Goal: Task Accomplishment & Management: Manage account settings

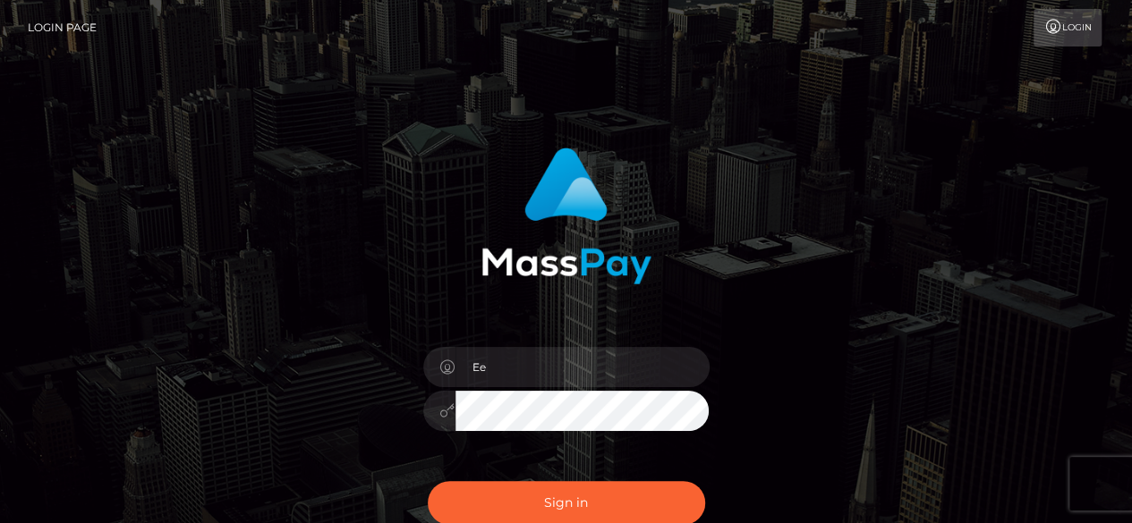
type input "E"
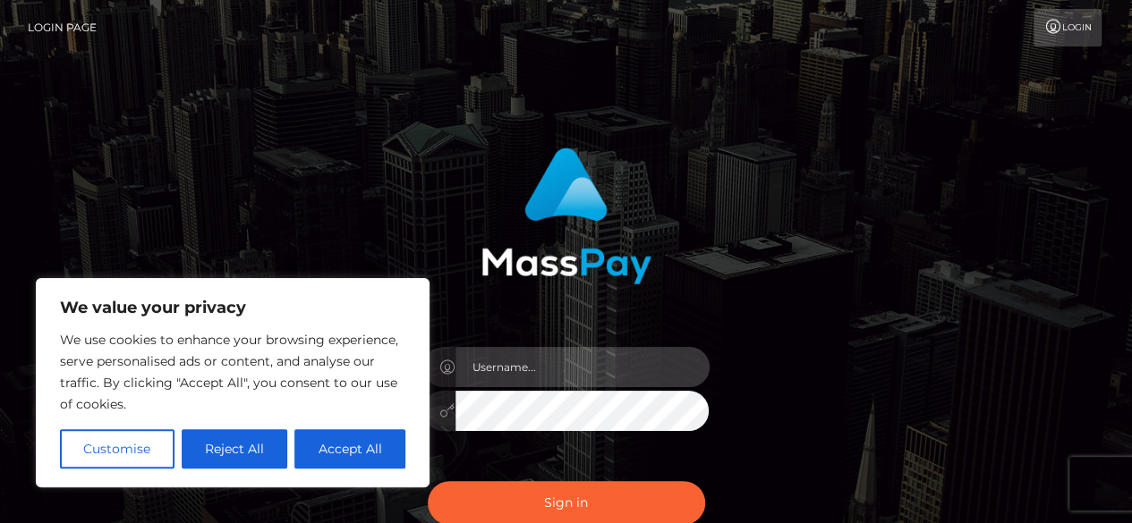
click at [528, 367] on input "text" at bounding box center [582, 367] width 254 height 40
type input "[EMAIL_ADDRESS][DOMAIN_NAME]"
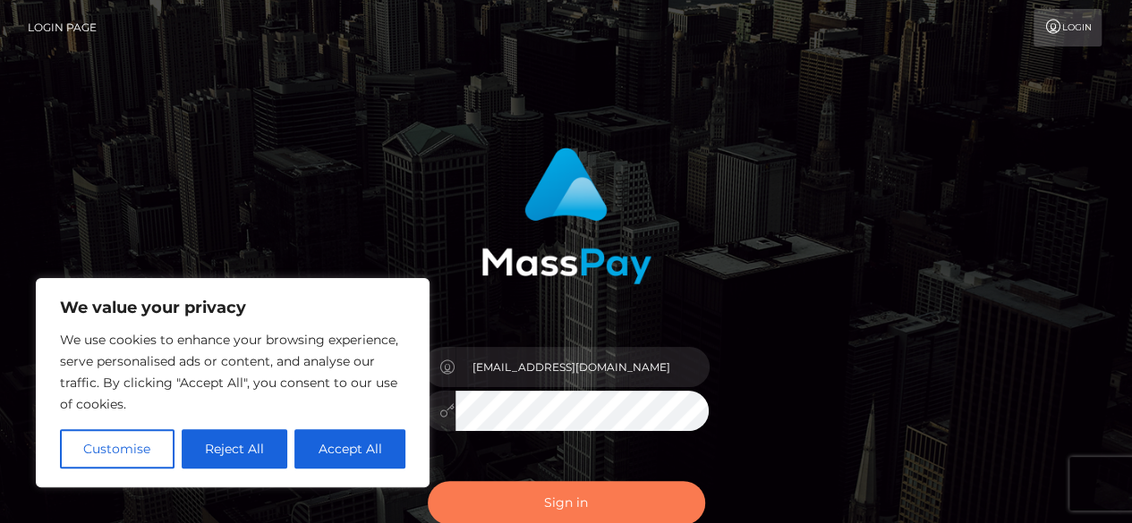
click at [481, 495] on button "Sign in" at bounding box center [566, 503] width 277 height 44
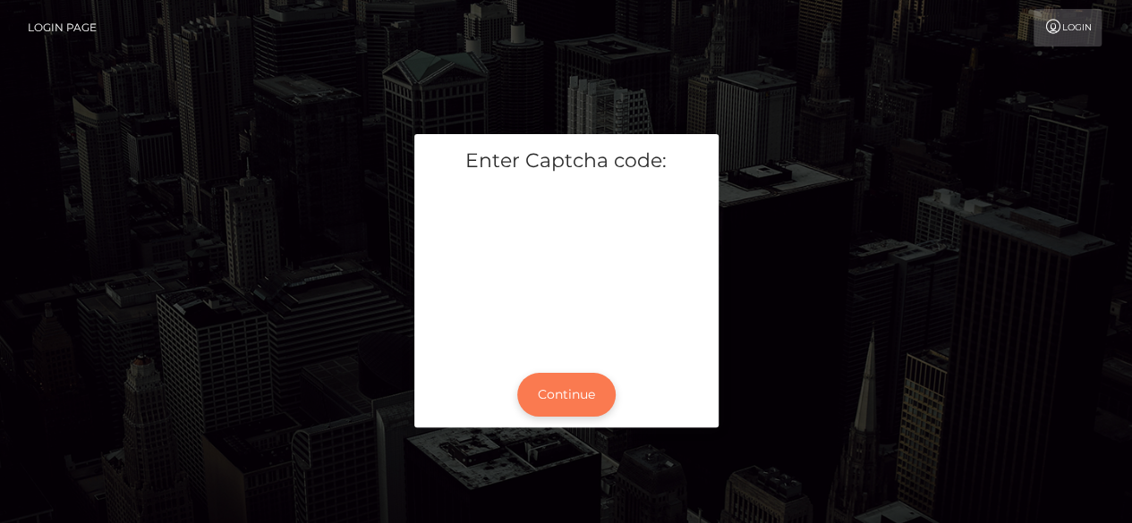
click at [568, 387] on button "Continue" at bounding box center [566, 395] width 98 height 44
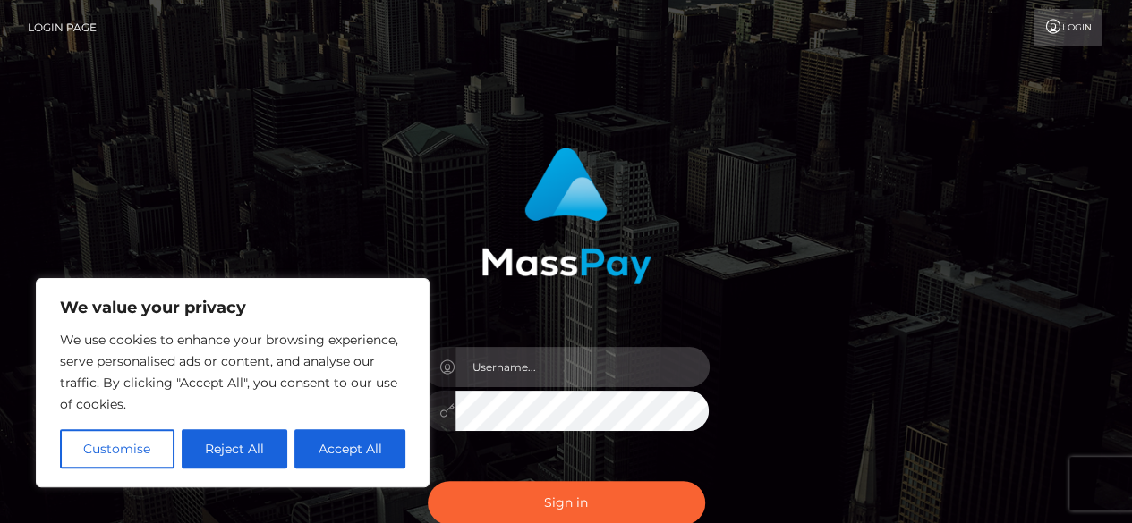
click at [514, 370] on input "text" at bounding box center [582, 367] width 254 height 40
click at [544, 370] on input "text" at bounding box center [582, 367] width 254 height 40
type input "[EMAIL_ADDRESS][DOMAIN_NAME]"
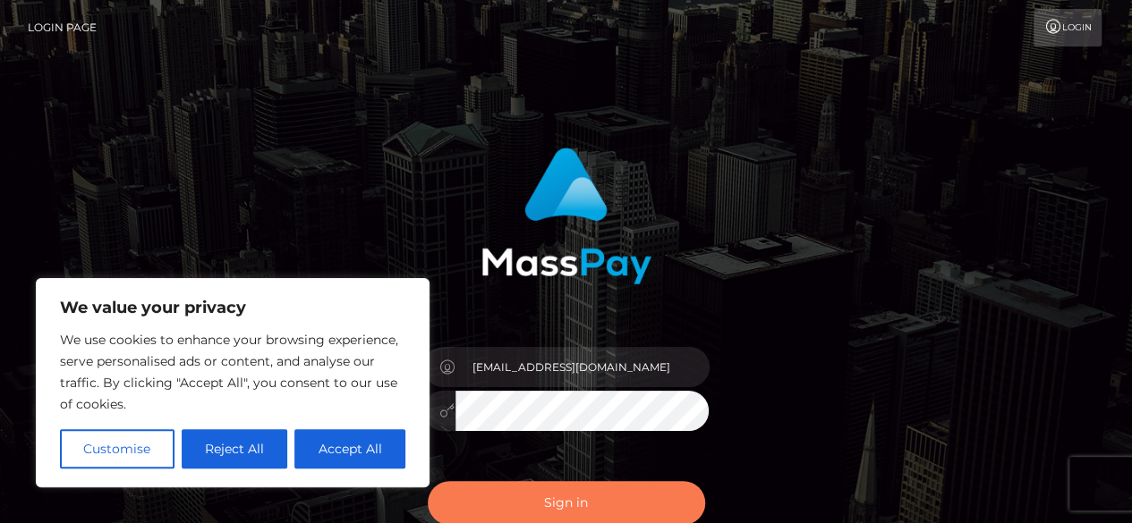
click at [526, 502] on button "Sign in" at bounding box center [566, 503] width 277 height 44
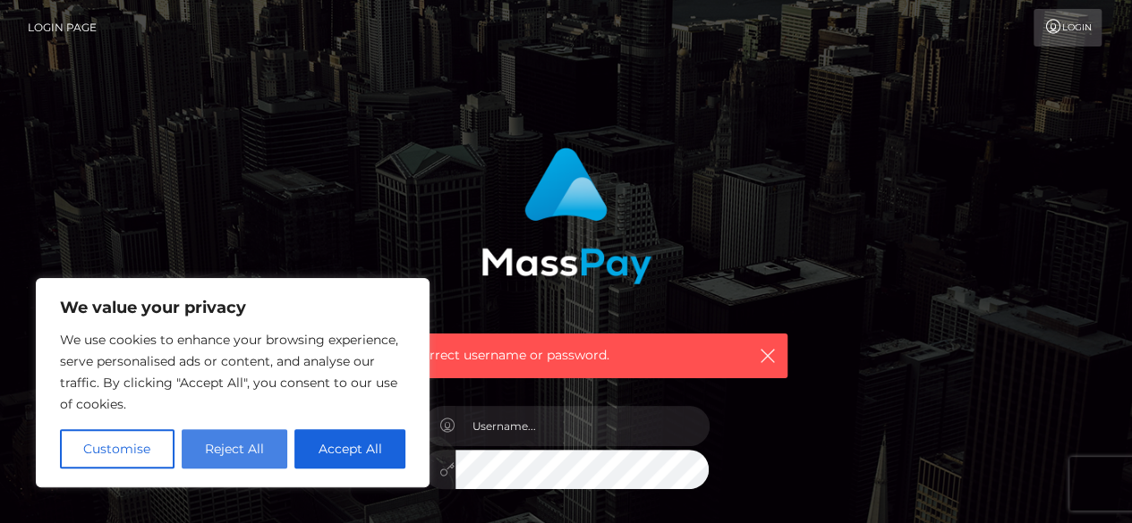
click at [234, 454] on button "Reject All" at bounding box center [235, 449] width 106 height 39
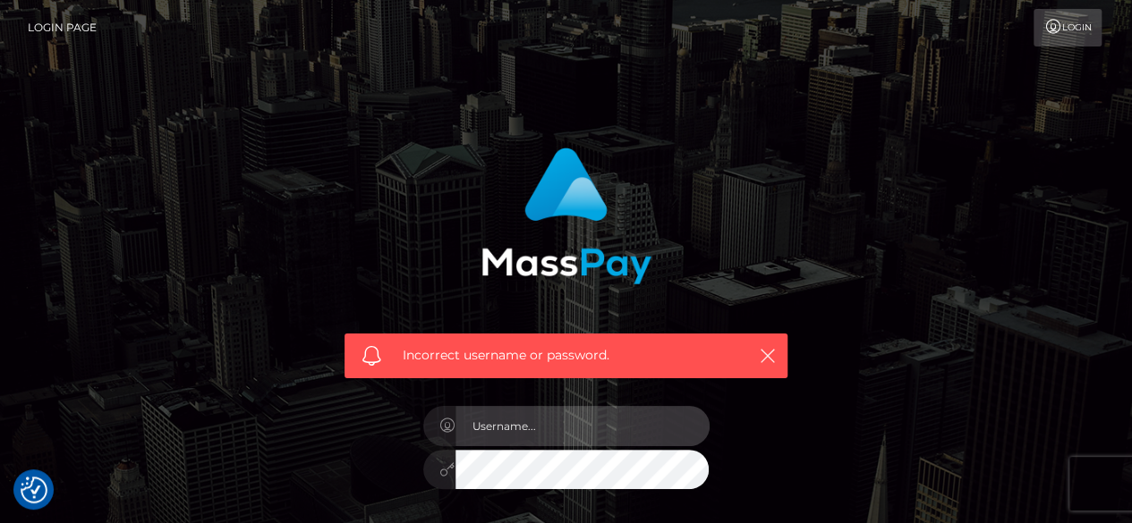
click at [535, 424] on input "text" at bounding box center [582, 426] width 254 height 40
type input "elseamutaga21@gmail.com"
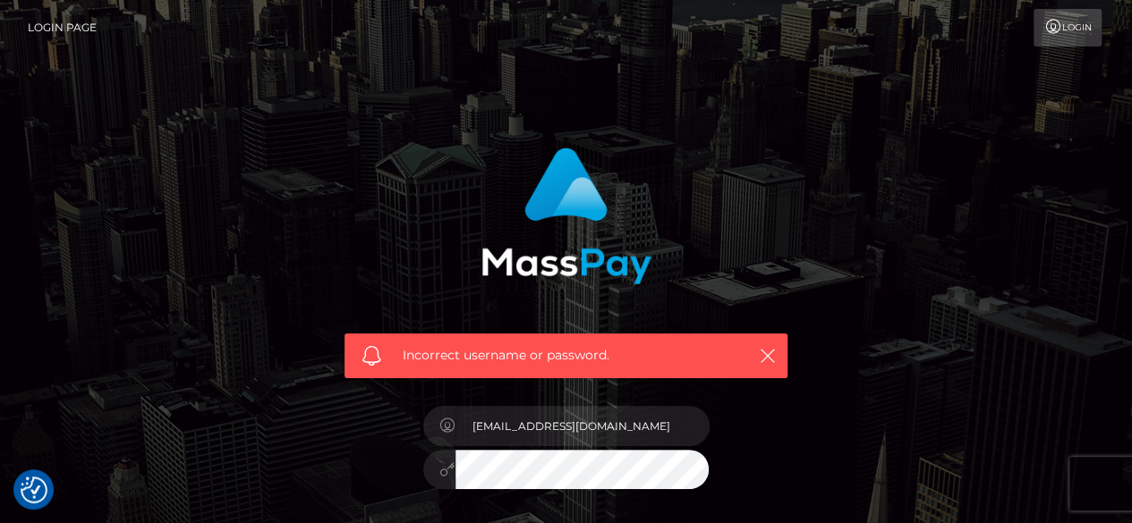
click at [791, 481] on div "Incorrect username or password. elseamutaga21@gmail.com" at bounding box center [566, 382] width 470 height 497
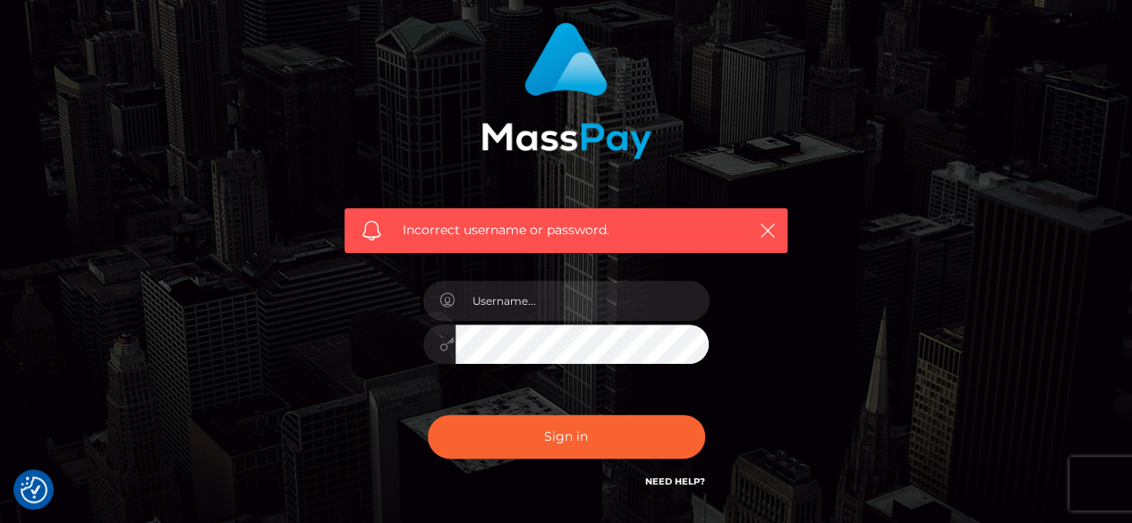
scroll to position [127, 0]
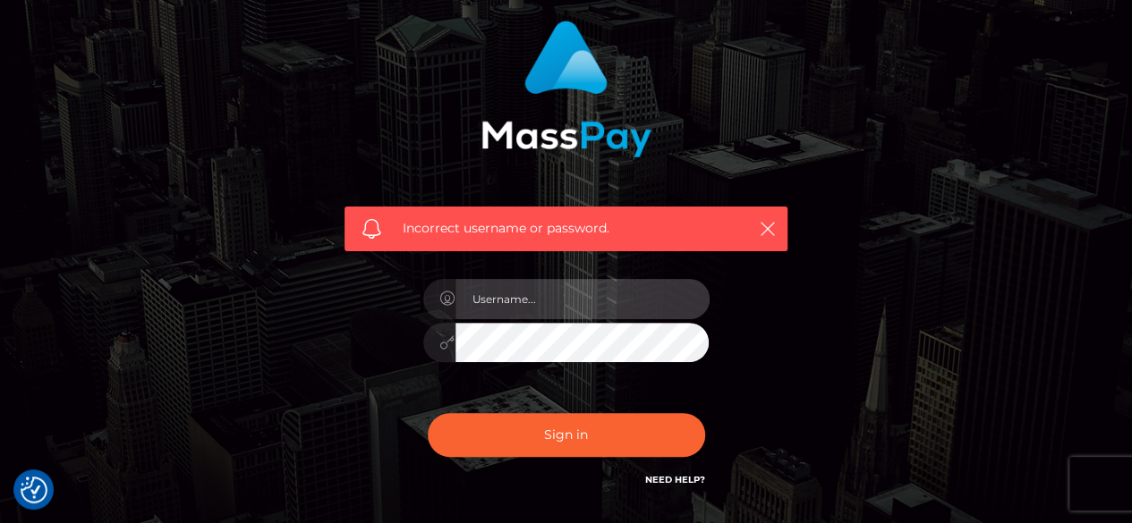
click at [590, 304] on input "text" at bounding box center [582, 299] width 254 height 40
click at [515, 312] on input "text" at bounding box center [582, 299] width 254 height 40
type input "[EMAIL_ADDRESS][DOMAIN_NAME]"
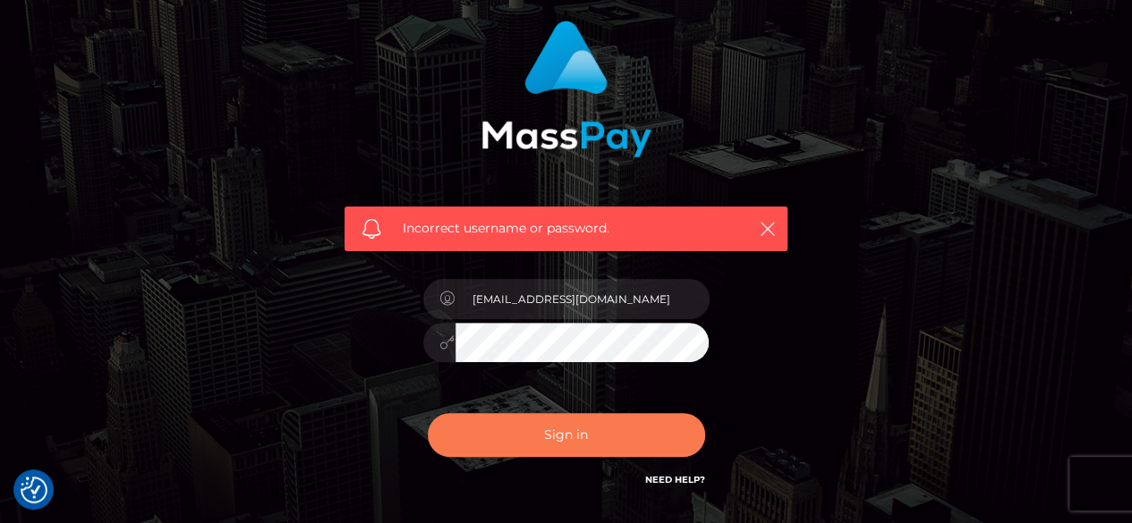
click at [485, 422] on button "Sign in" at bounding box center [566, 435] width 277 height 44
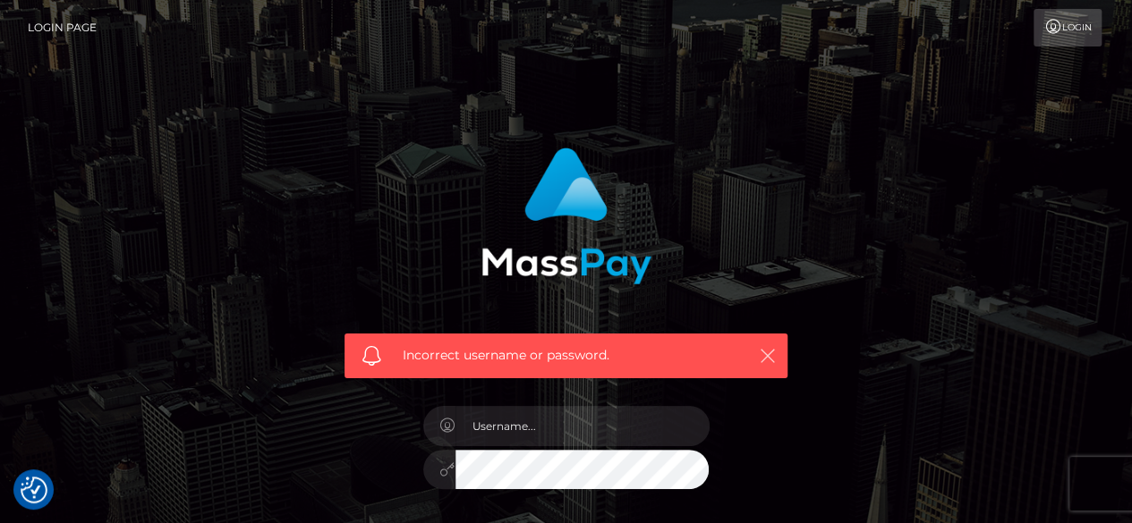
click at [770, 361] on icon "button" at bounding box center [768, 356] width 18 height 18
click at [1074, 31] on link "Login" at bounding box center [1067, 28] width 68 height 38
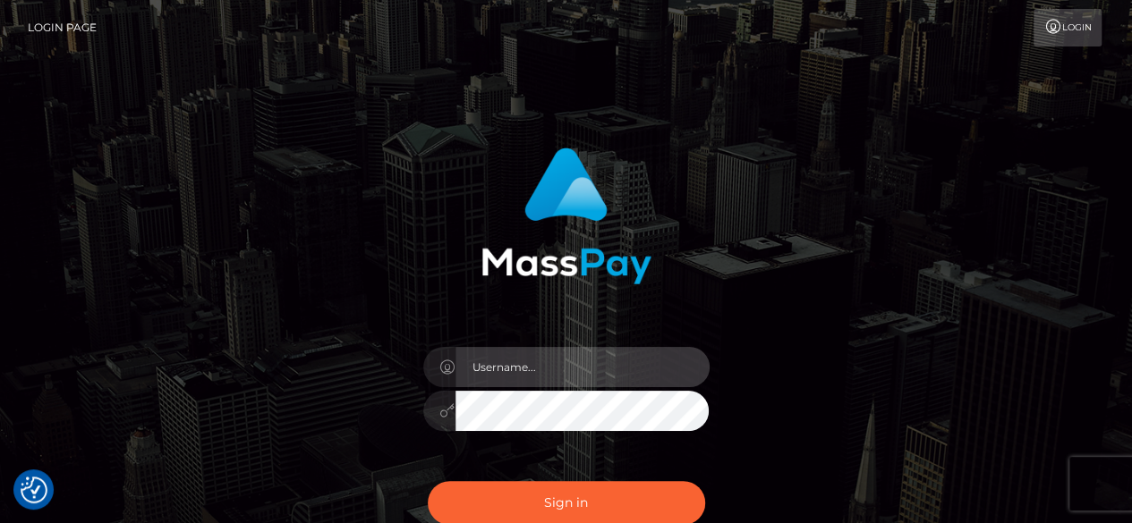
click at [513, 367] on input "text" at bounding box center [582, 367] width 254 height 40
type input "elseamutaga21@gmail.com"
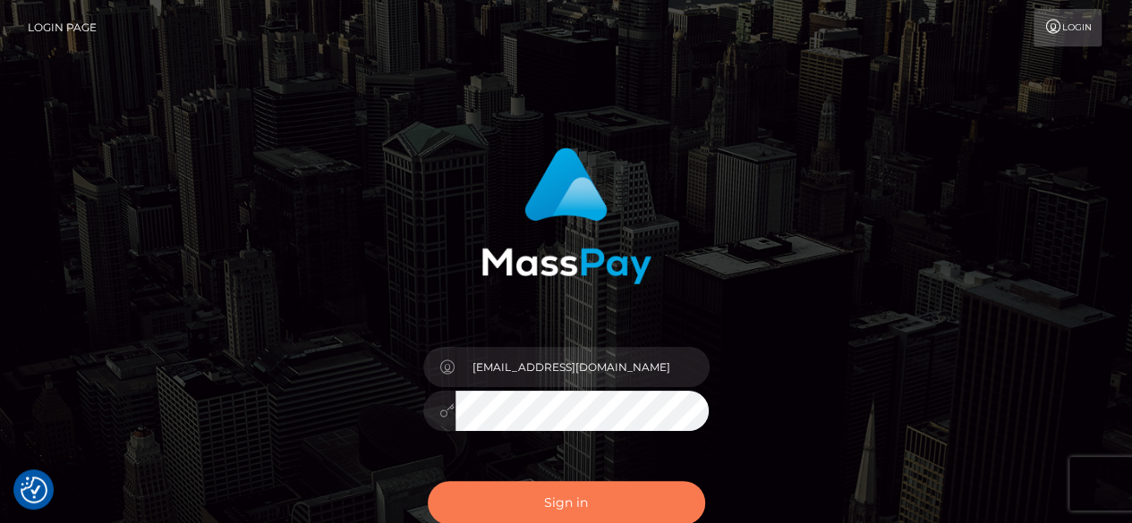
click at [529, 509] on button "Sign in" at bounding box center [566, 503] width 277 height 44
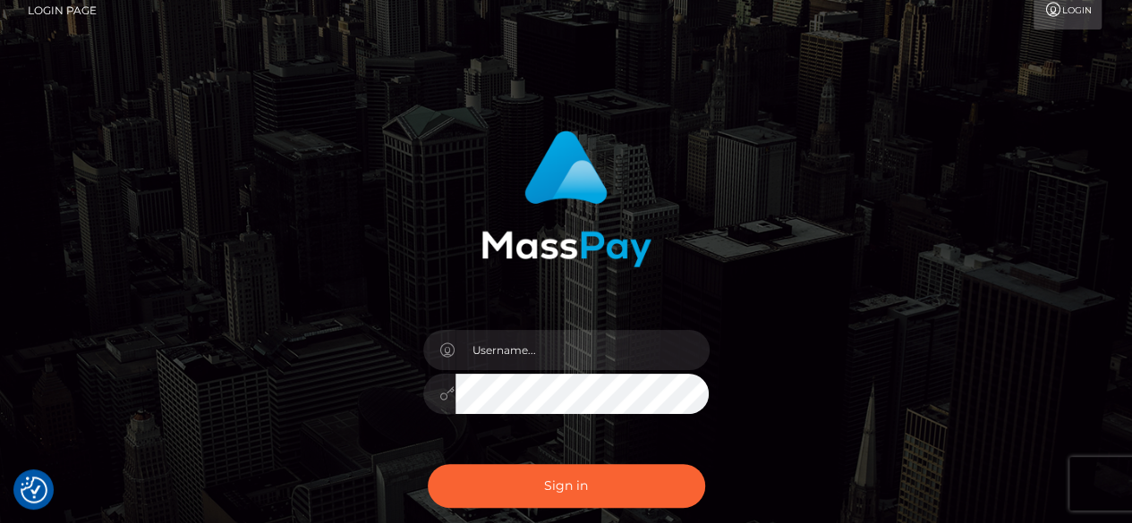
scroll to position [20, 0]
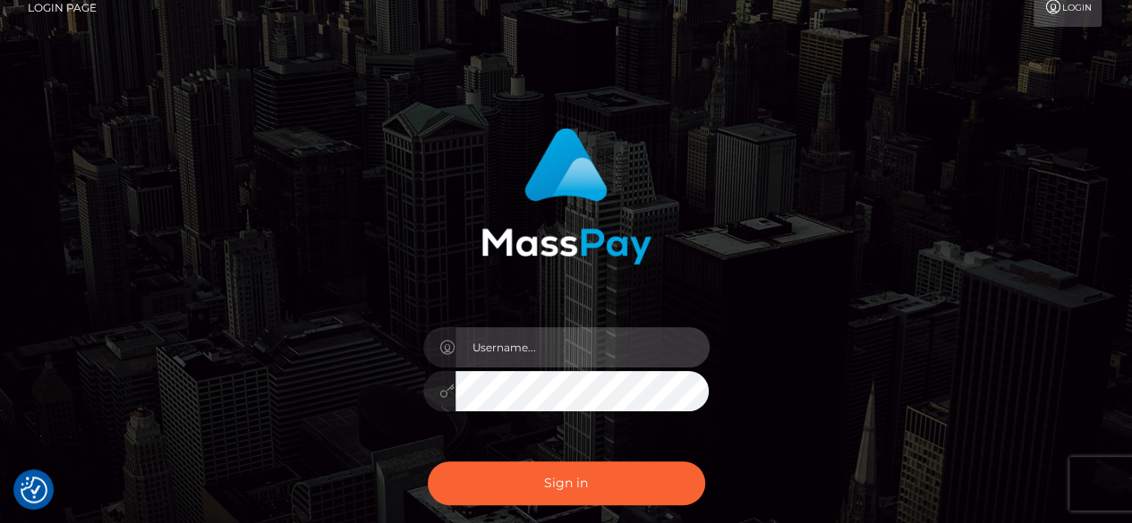
click at [526, 344] on input "text" at bounding box center [582, 347] width 254 height 40
type input "jessmurigu@gmail.com"
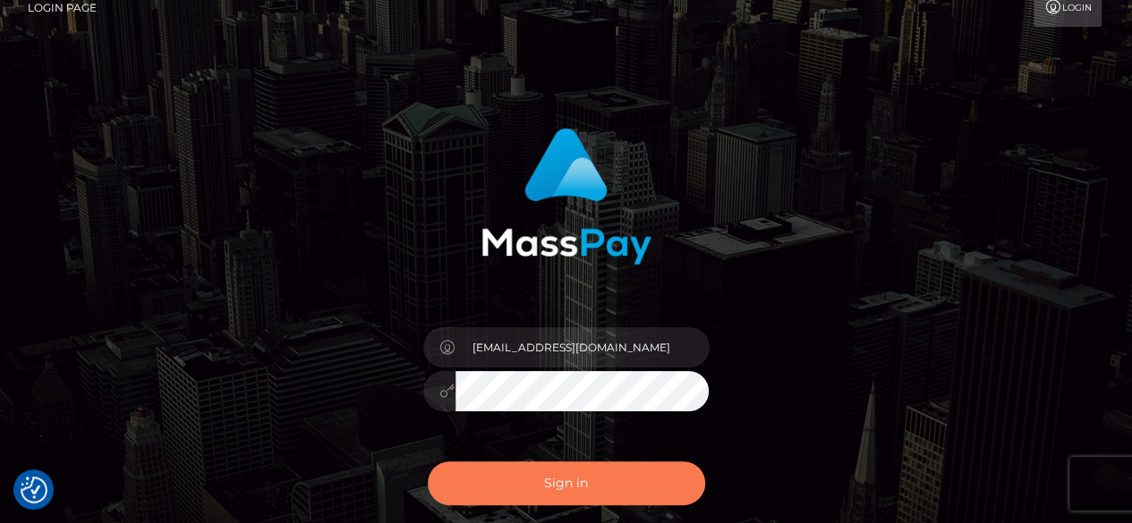
click at [568, 493] on button "Sign in" at bounding box center [566, 484] width 277 height 44
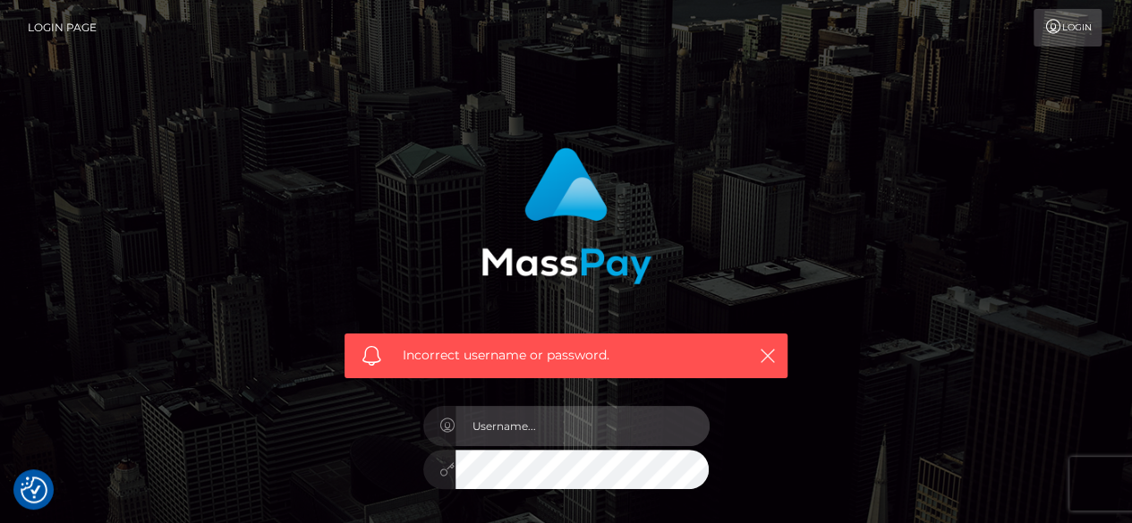
click at [564, 425] on input "text" at bounding box center [582, 426] width 254 height 40
type input "elseamutaga21@gmail.com"
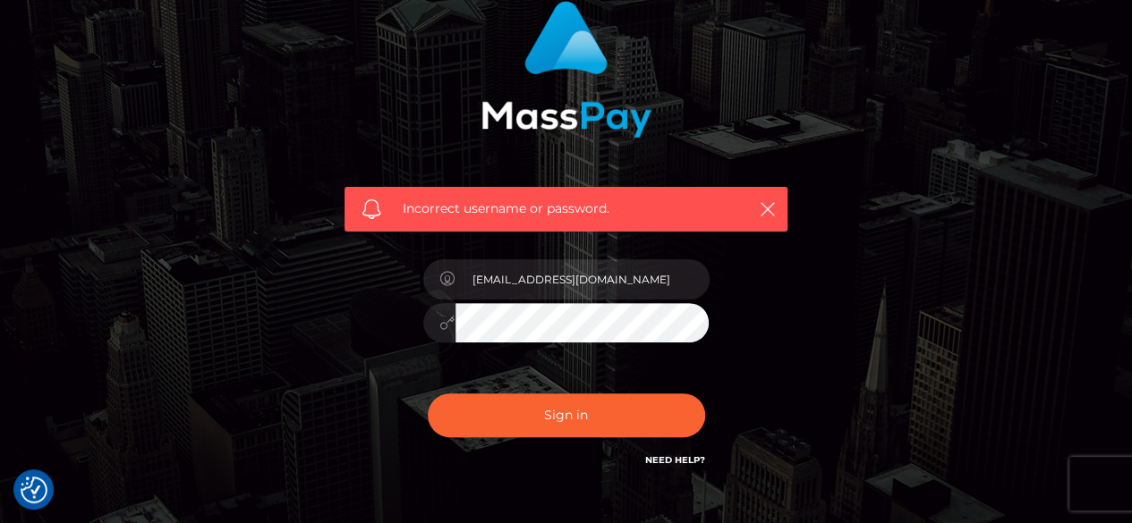
scroll to position [259, 0]
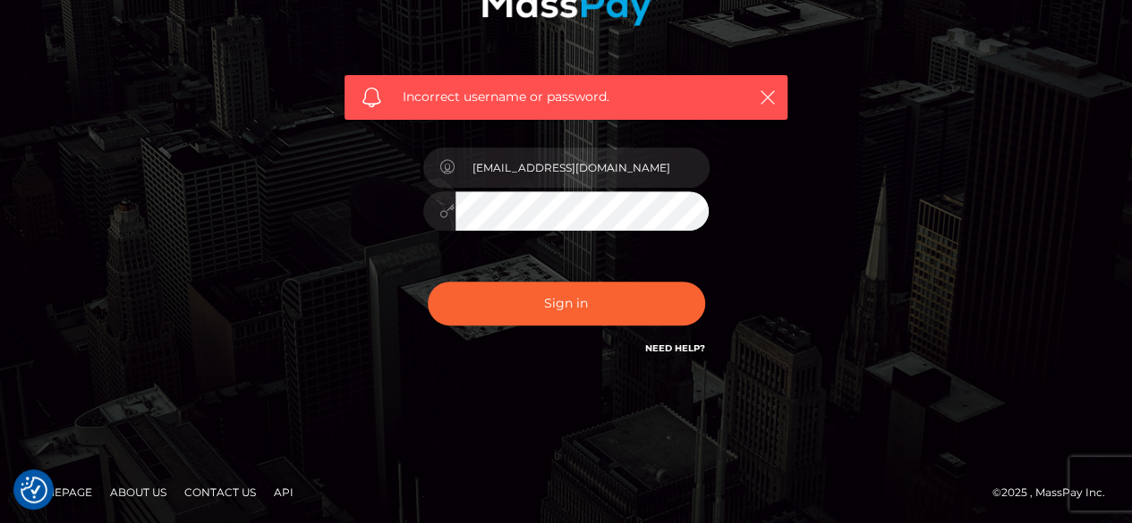
click at [672, 348] on link "Need Help?" at bounding box center [675, 349] width 60 height 12
click at [894, 200] on div "Incorrect username or password. elseamutaga21@gmail.com" at bounding box center [566, 133] width 1020 height 515
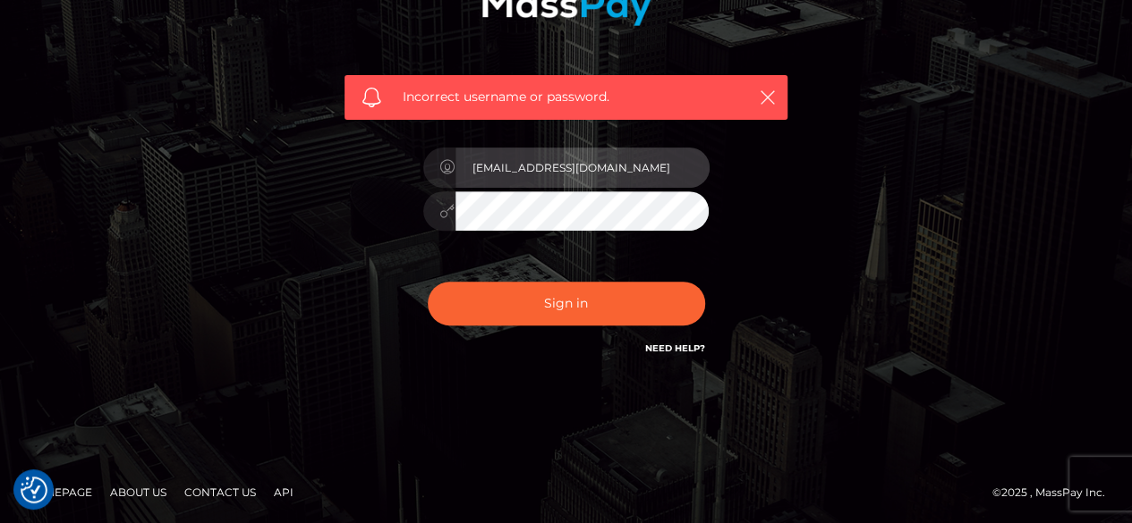
click at [635, 174] on input "[EMAIL_ADDRESS][DOMAIN_NAME]" at bounding box center [582, 168] width 254 height 40
click at [573, 159] on input "elseamutaga21@gmail.com" at bounding box center [582, 168] width 254 height 40
click at [489, 175] on input "elseamutaga21@gmail.com" at bounding box center [582, 168] width 254 height 40
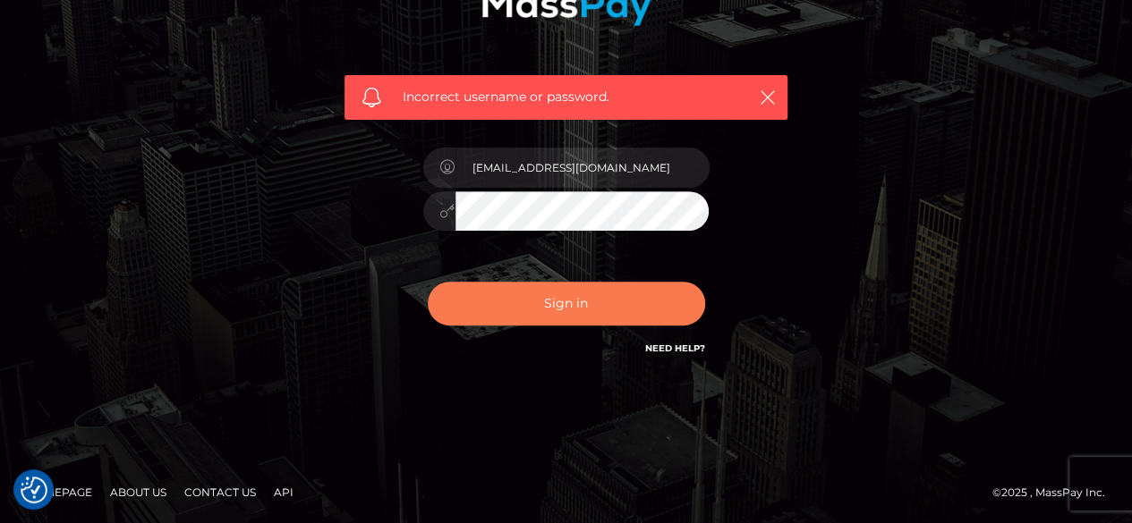
click at [516, 302] on button "Sign in" at bounding box center [566, 304] width 277 height 44
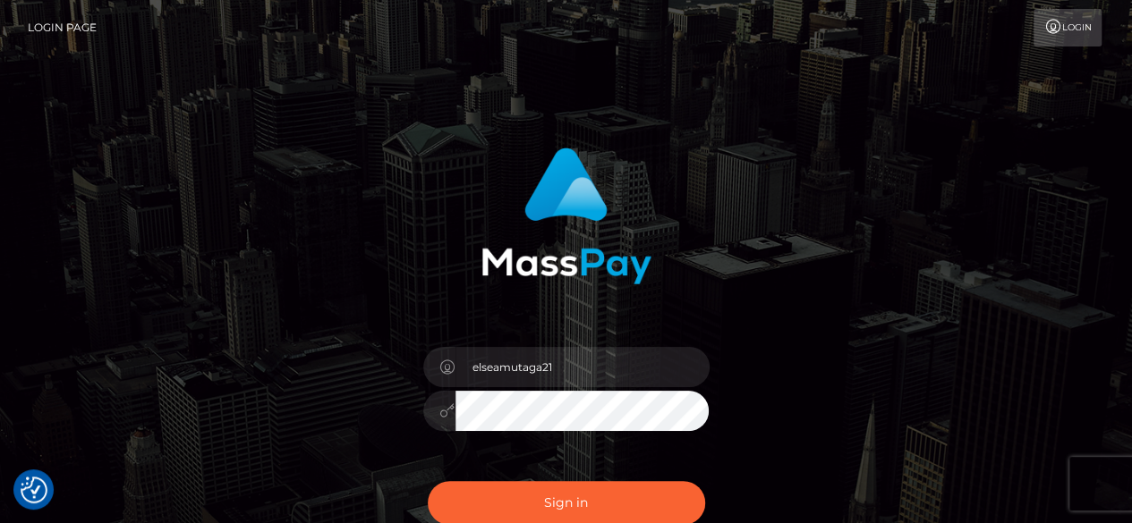
type input "[EMAIL_ADDRESS][DOMAIN_NAME]"
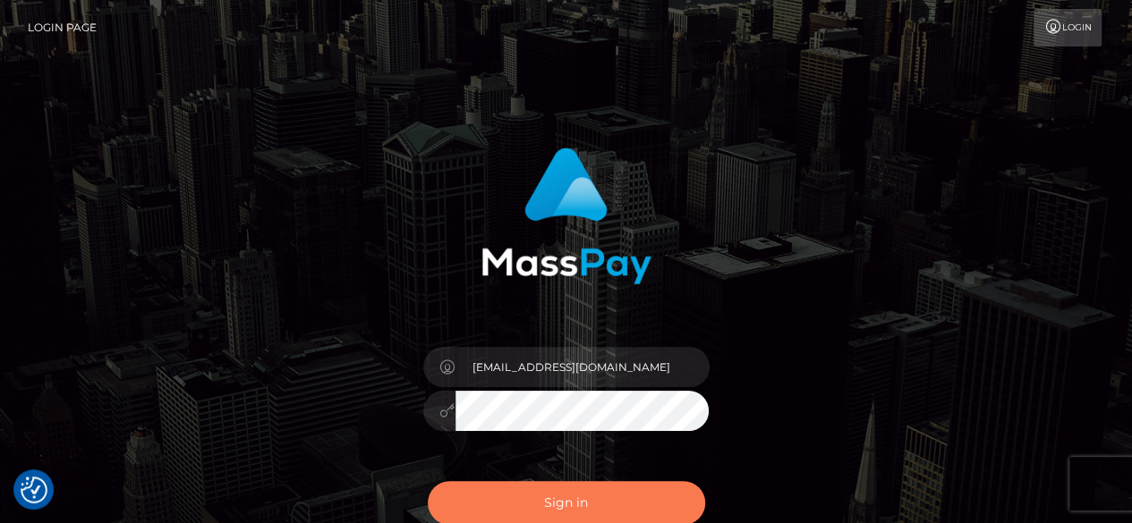
click at [532, 492] on button "Sign in" at bounding box center [566, 503] width 277 height 44
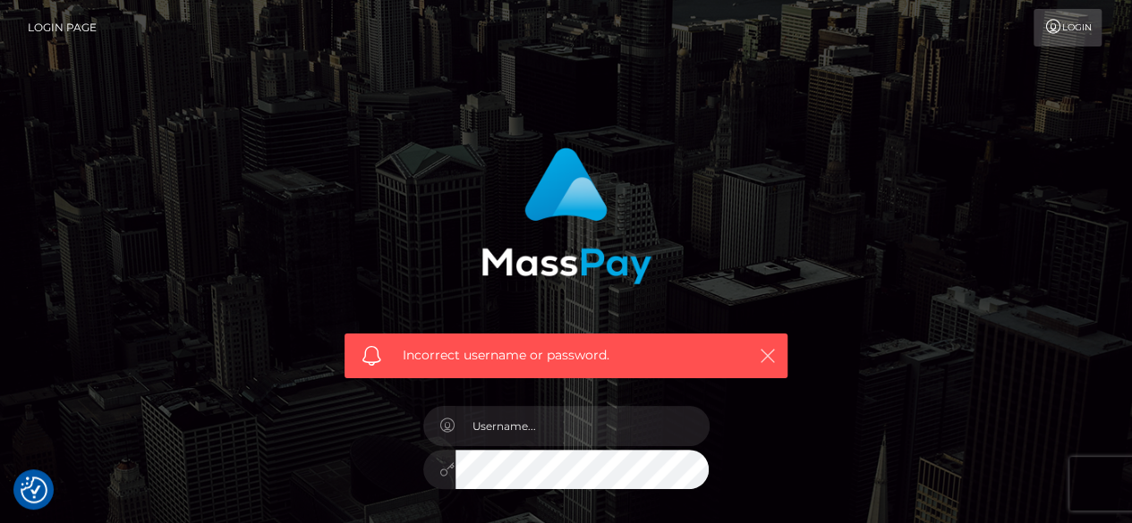
click at [768, 352] on icon "button" at bounding box center [768, 356] width 18 height 18
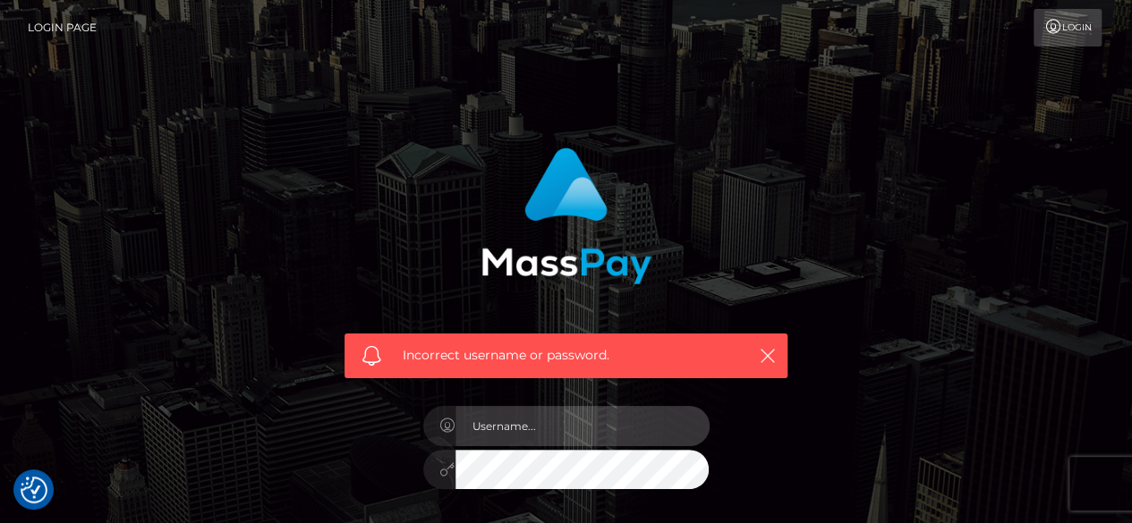
click at [479, 420] on input "text" at bounding box center [582, 426] width 254 height 40
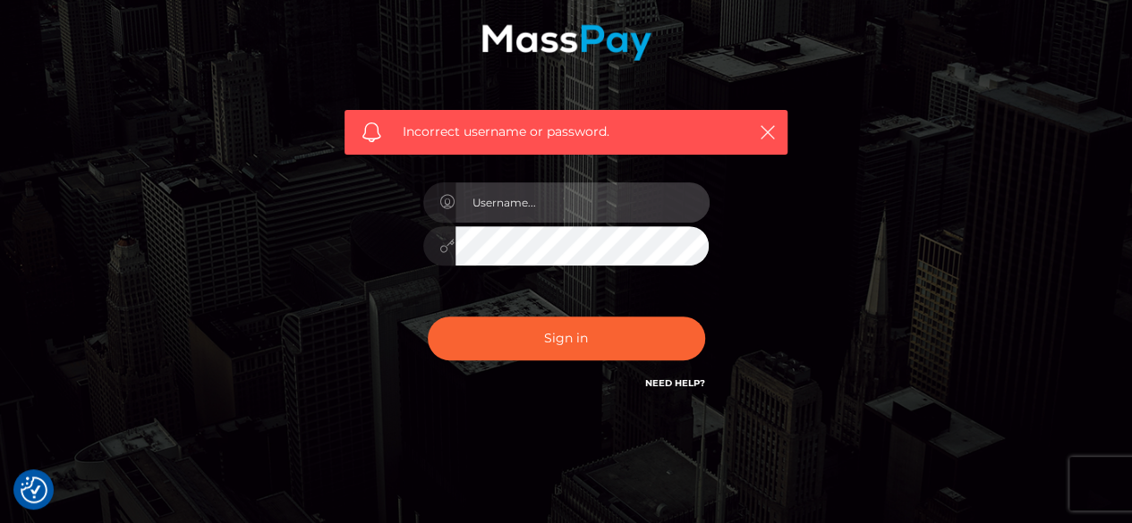
scroll to position [259, 0]
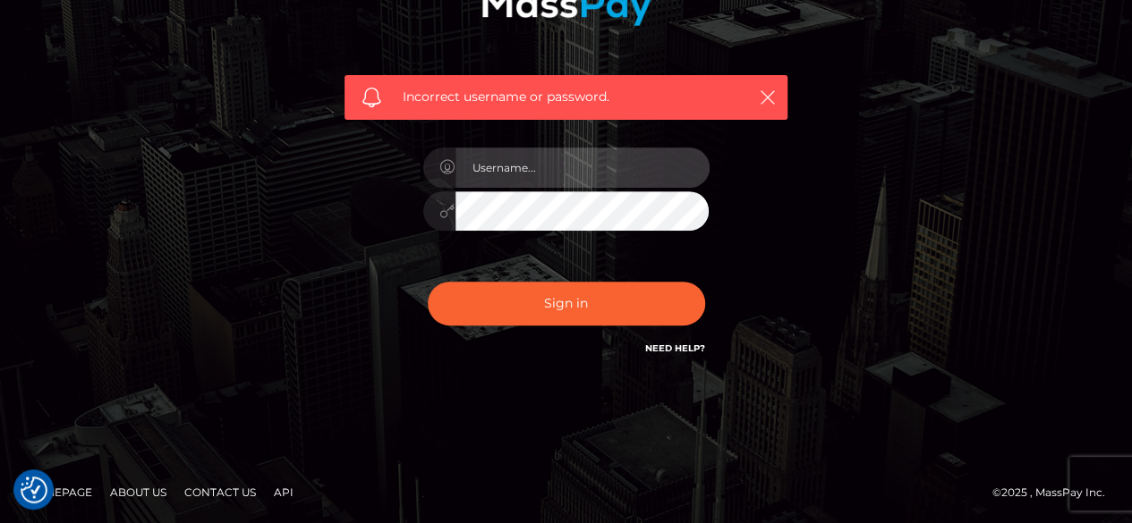
click at [518, 152] on input "text" at bounding box center [582, 168] width 254 height 40
type input "jessmurigu@gmail.com"
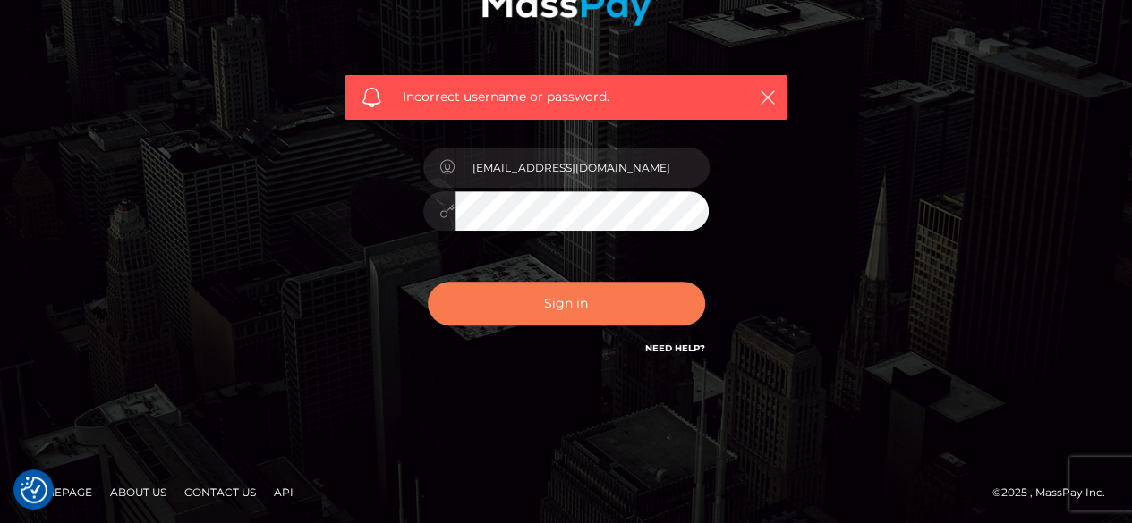
click at [469, 307] on button "Sign in" at bounding box center [566, 304] width 277 height 44
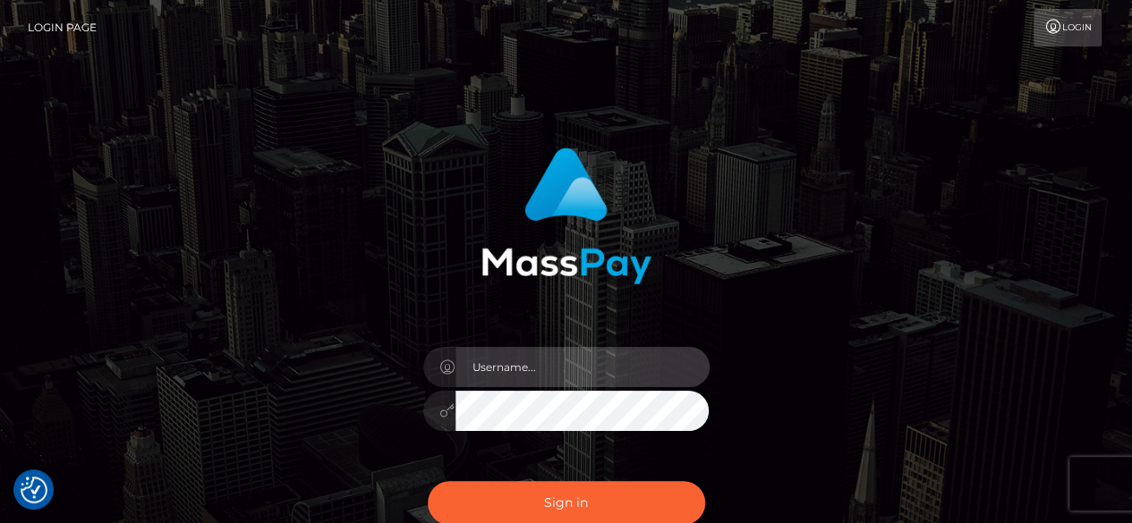
click at [560, 380] on input "text" at bounding box center [582, 367] width 254 height 40
type input "[EMAIL_ADDRESS][DOMAIN_NAME]"
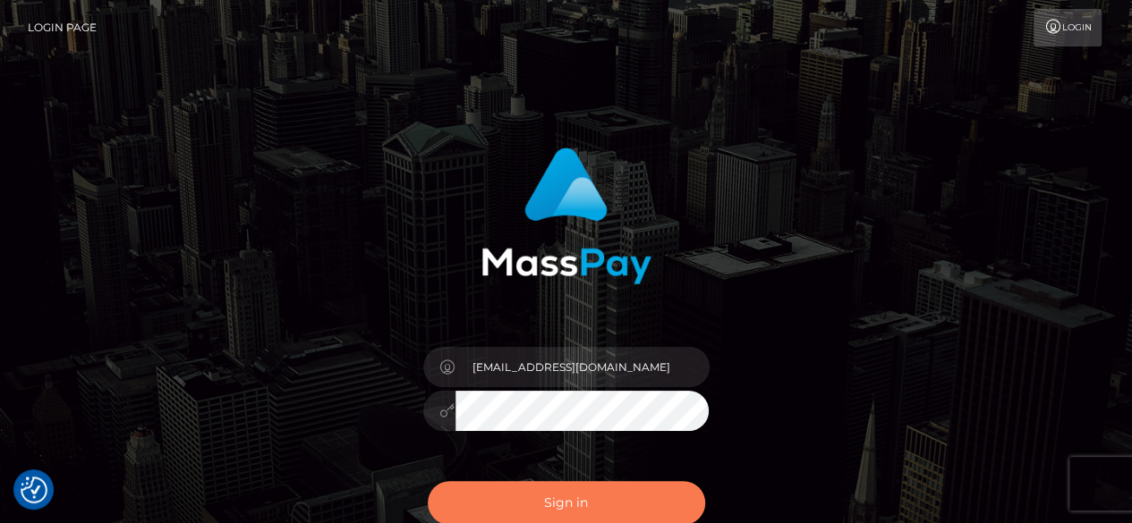
click at [603, 512] on button "Sign in" at bounding box center [566, 503] width 277 height 44
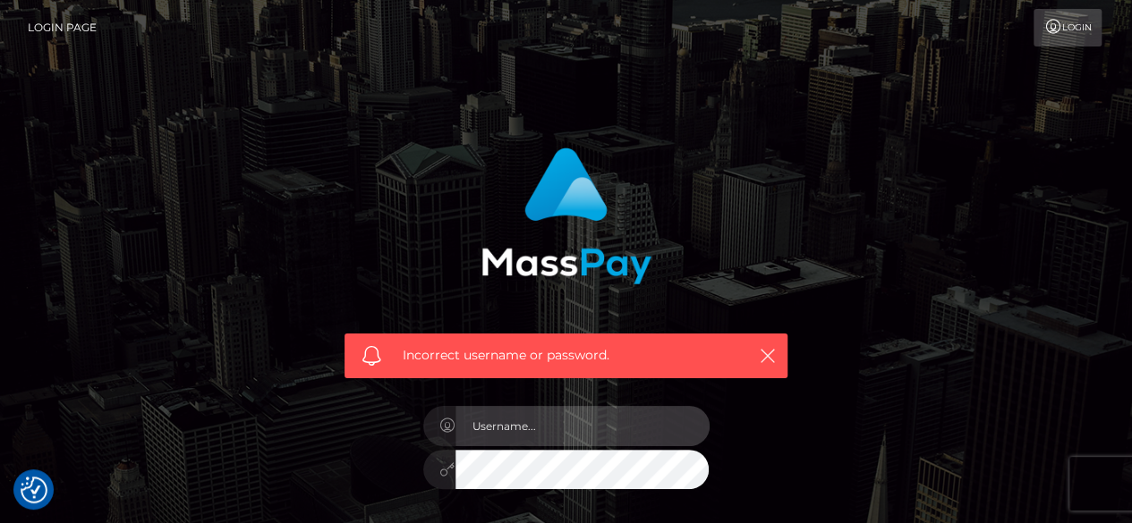
click at [575, 436] on input "text" at bounding box center [582, 426] width 254 height 40
type input "[EMAIL_ADDRESS][DOMAIN_NAME]"
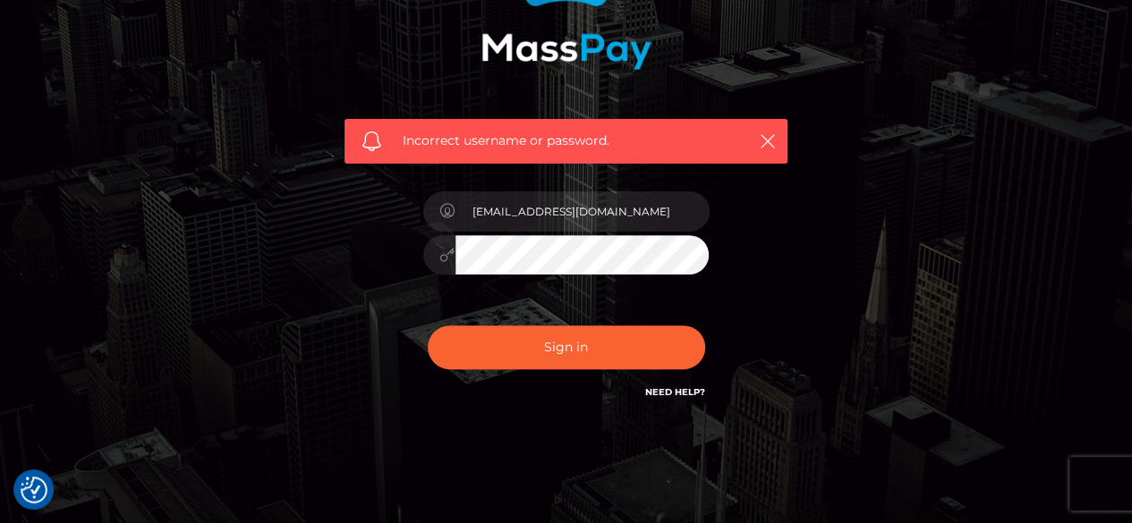
scroll to position [216, 0]
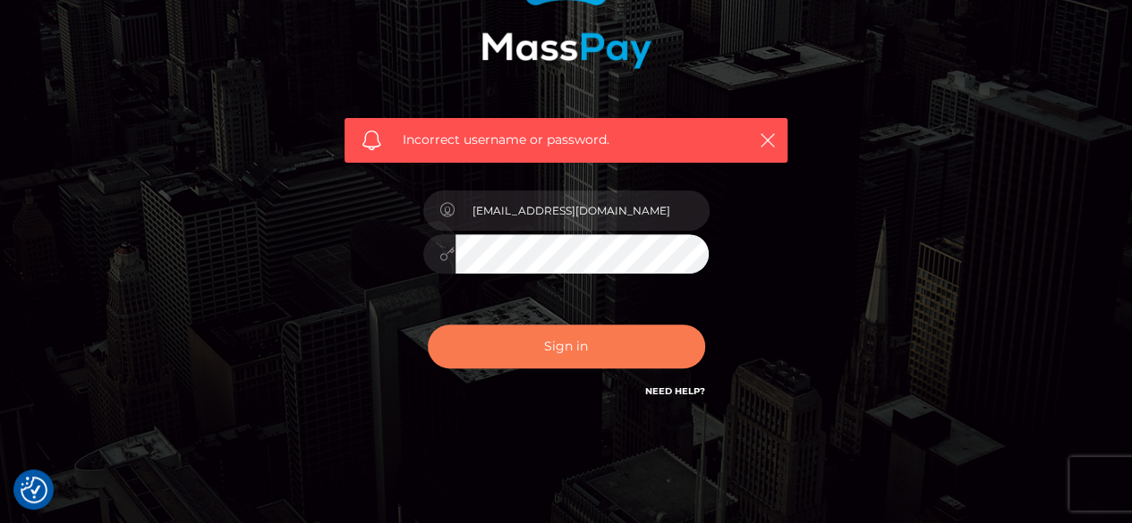
click at [546, 336] on button "Sign in" at bounding box center [566, 347] width 277 height 44
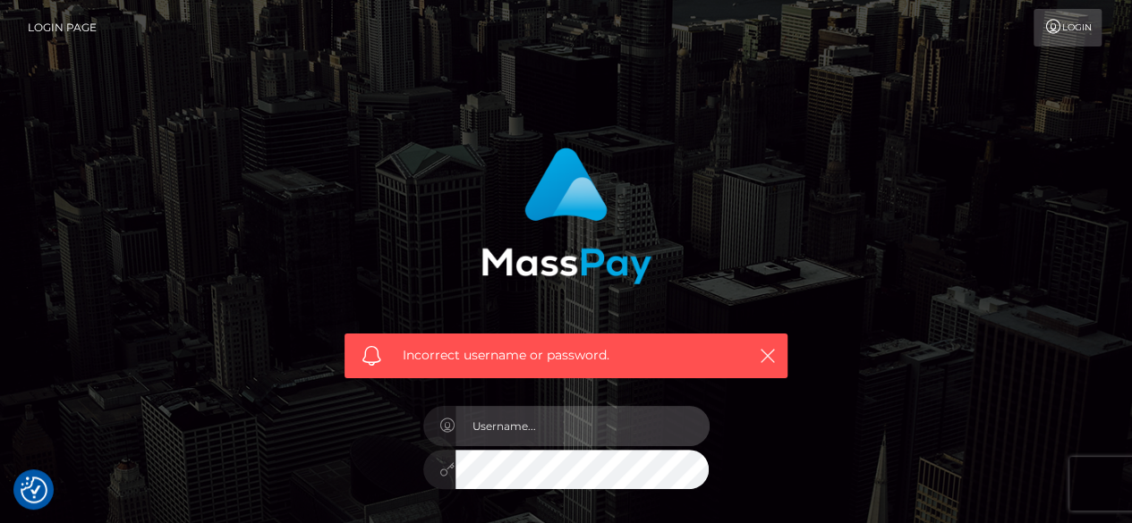
click at [557, 438] on input "text" at bounding box center [582, 426] width 254 height 40
type input "[EMAIL_ADDRESS][DOMAIN_NAME]"
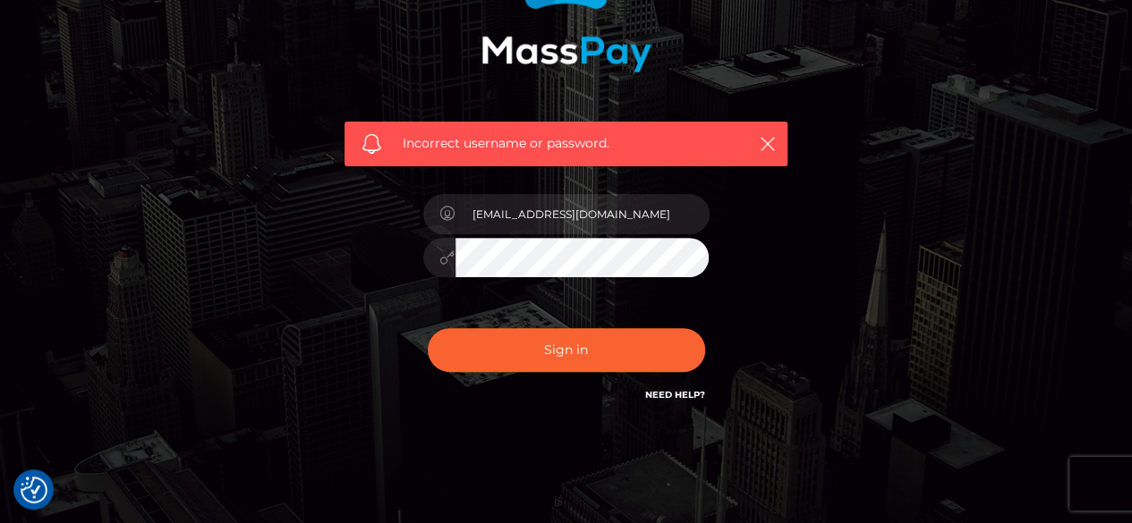
scroll to position [213, 0]
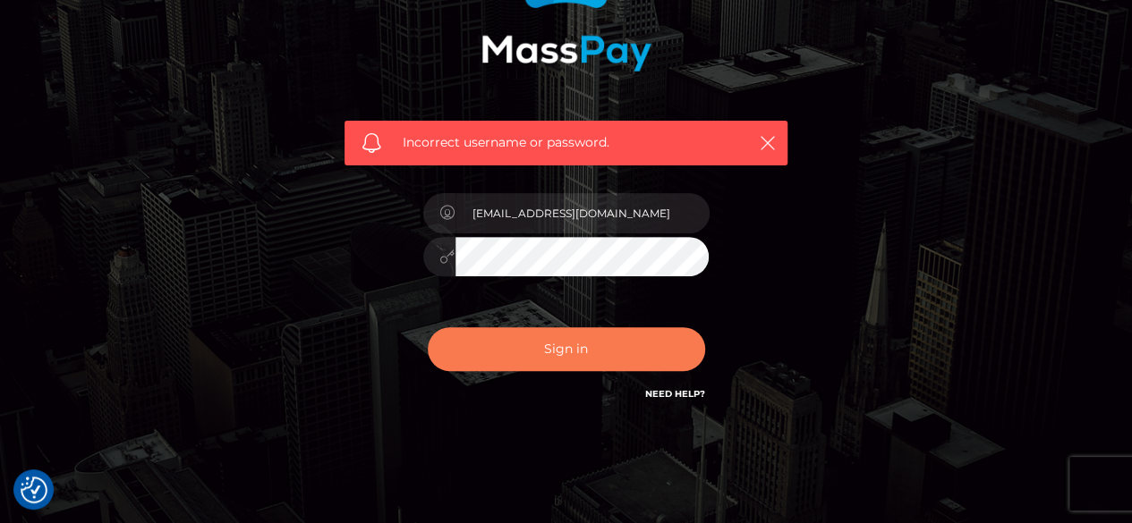
click at [628, 343] on button "Sign in" at bounding box center [566, 349] width 277 height 44
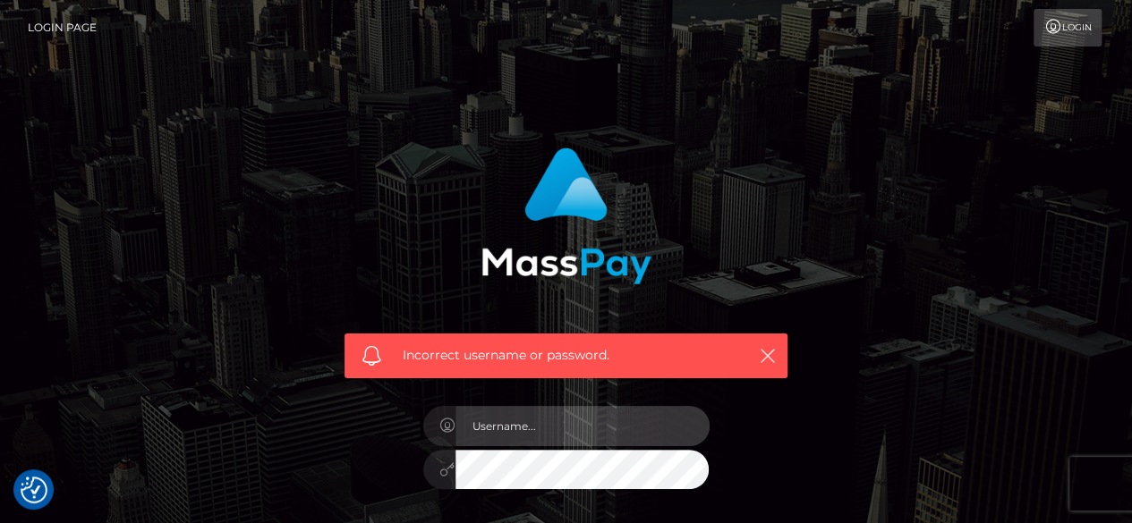
click at [535, 416] on input "text" at bounding box center [582, 426] width 254 height 40
type input "[EMAIL_ADDRESS][DOMAIN_NAME]"
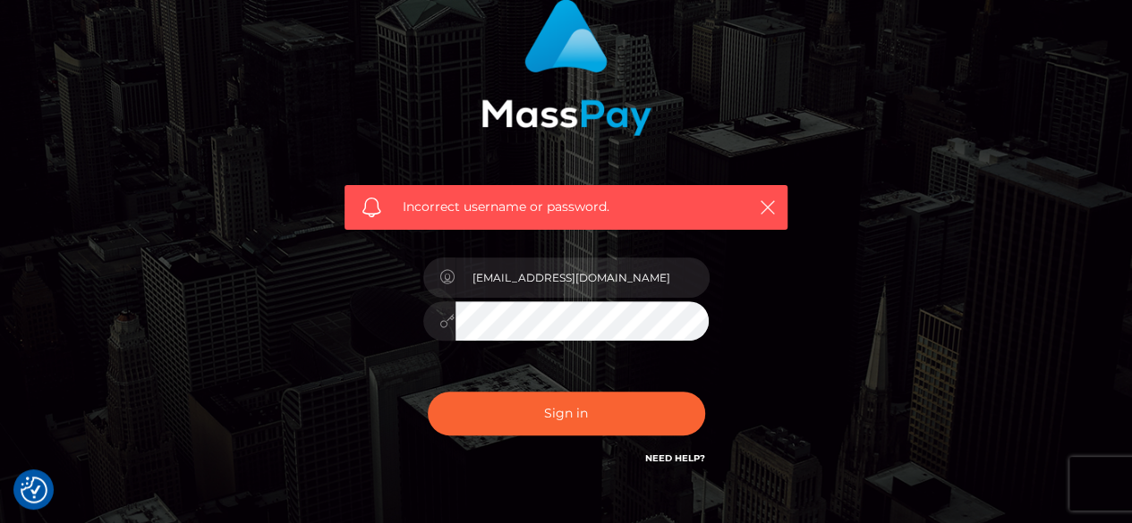
scroll to position [165, 0]
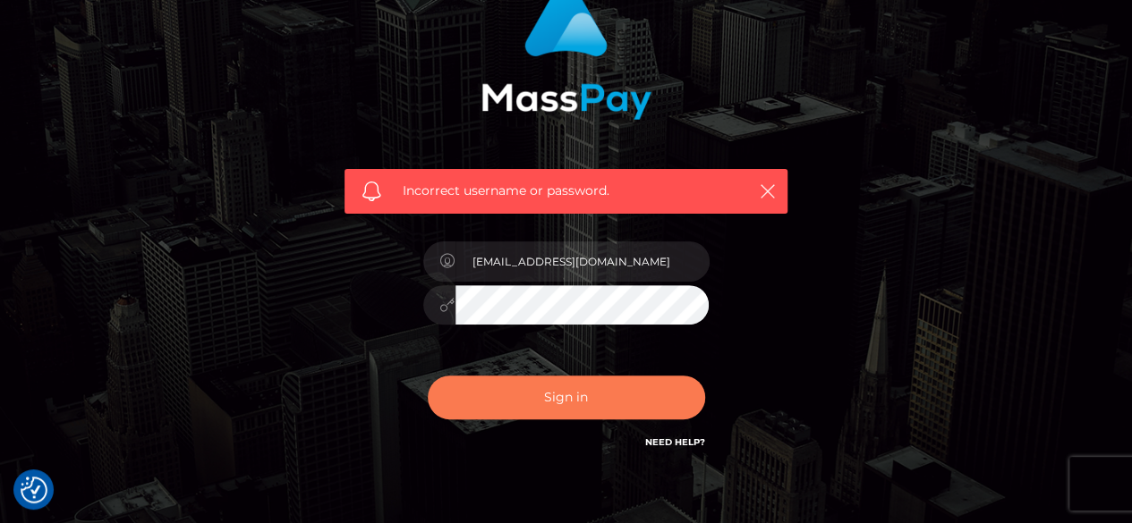
click at [557, 396] on button "Sign in" at bounding box center [566, 398] width 277 height 44
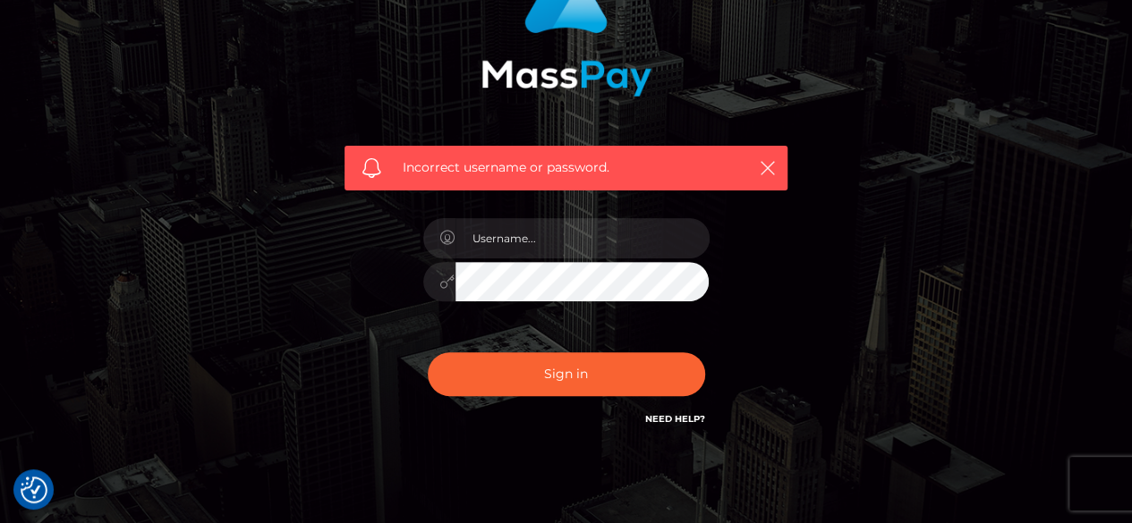
scroll to position [202, 0]
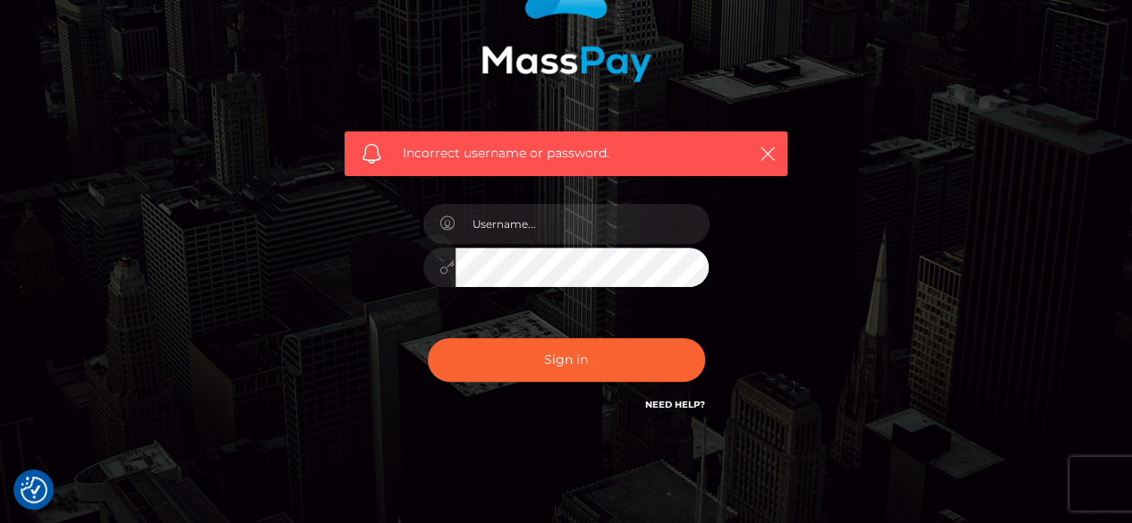
click at [665, 402] on link "Need Help?" at bounding box center [675, 405] width 60 height 12
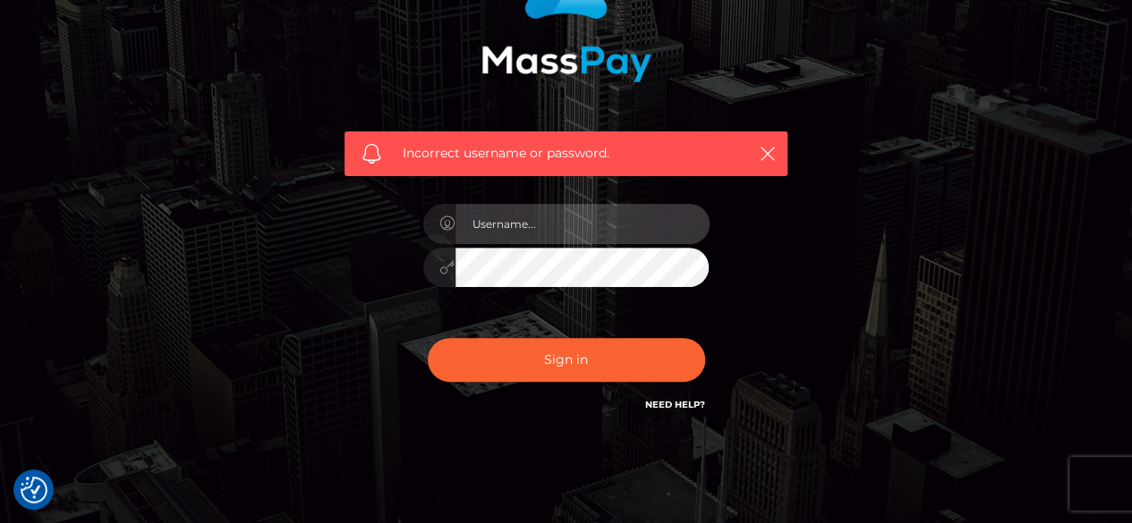
click at [566, 226] on input "text" at bounding box center [582, 224] width 254 height 40
type input "[EMAIL_ADDRESS][DOMAIN_NAME]"
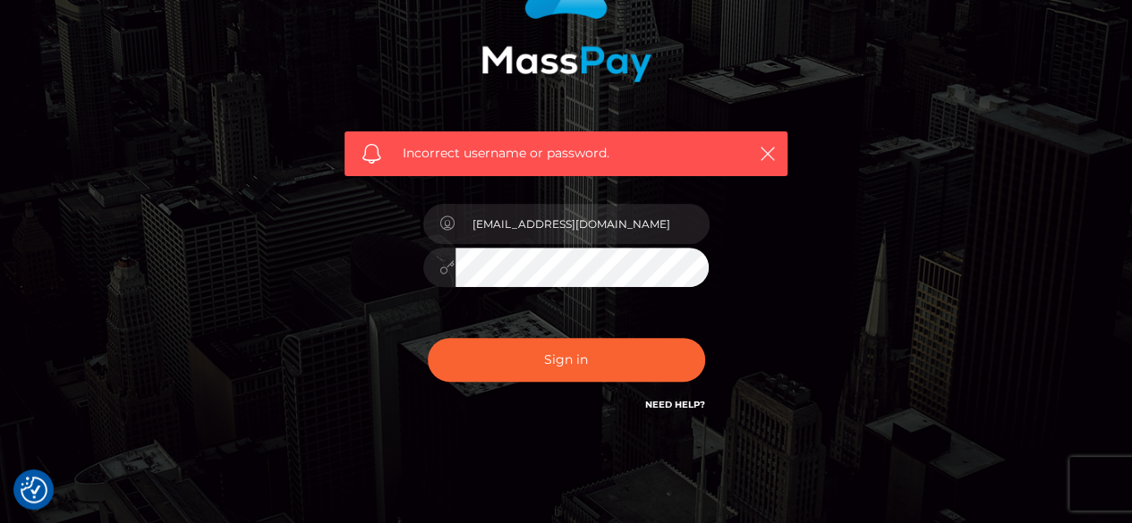
click at [476, 387] on div "Sign in Need Help?" at bounding box center [566, 367] width 313 height 80
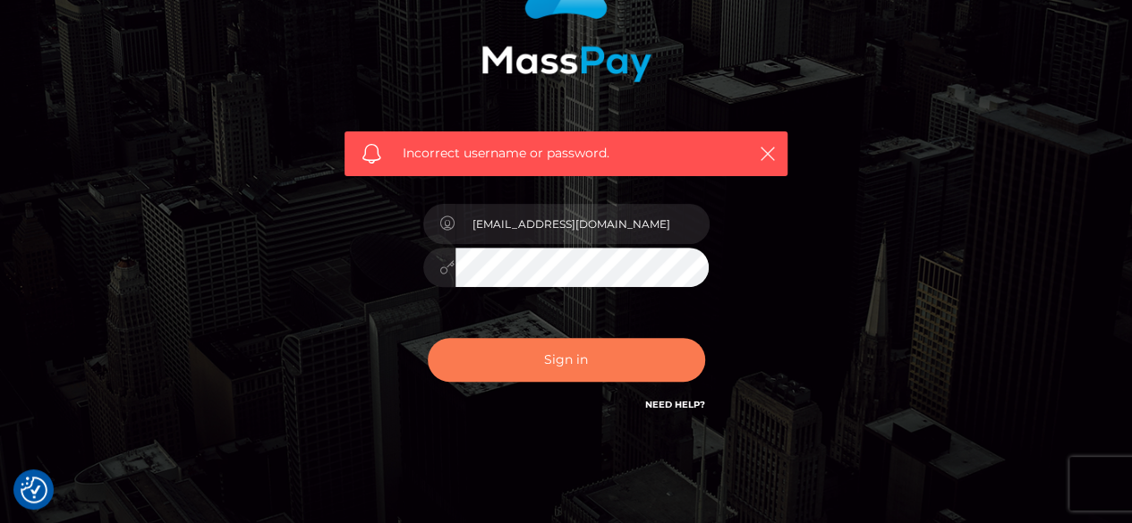
click at [476, 374] on button "Sign in" at bounding box center [566, 360] width 277 height 44
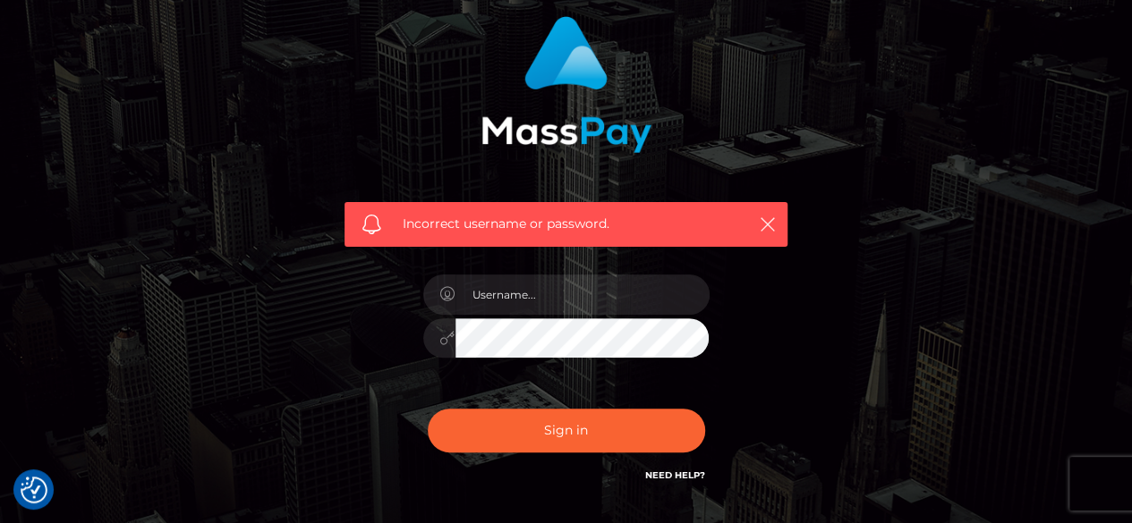
scroll to position [181, 0]
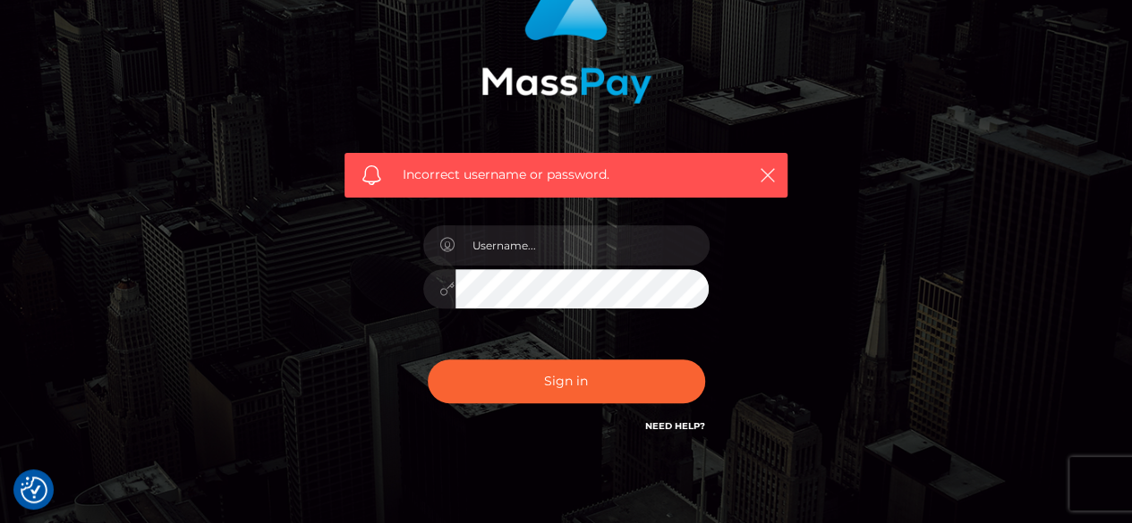
click at [676, 433] on div "Need Help?" at bounding box center [675, 429] width 60 height 22
click at [684, 425] on link "Need Help?" at bounding box center [675, 427] width 60 height 12
